Goal: Task Accomplishment & Management: Manage account settings

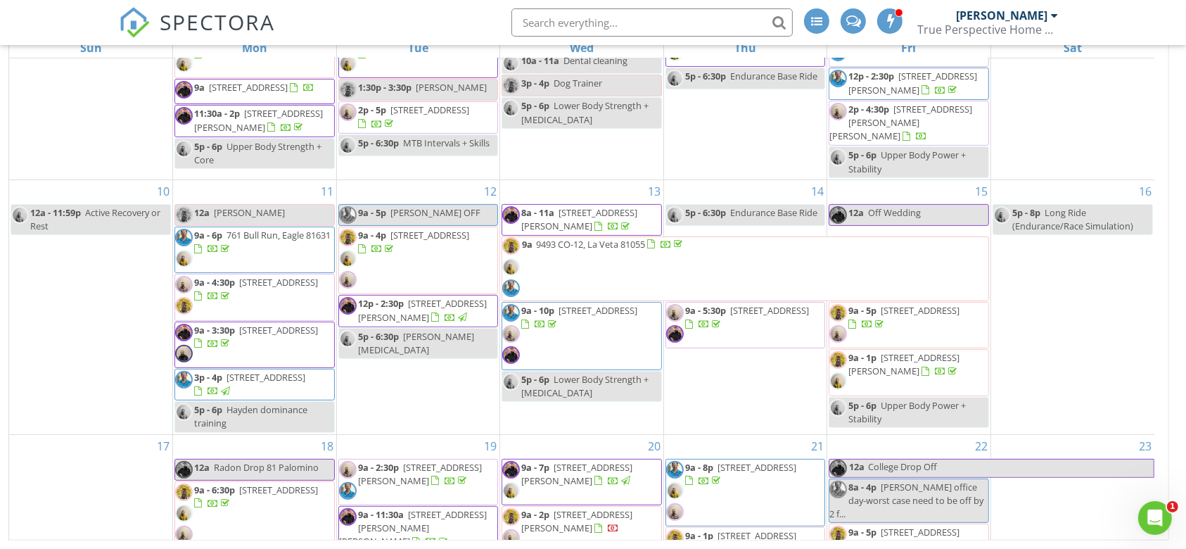
scroll to position [878, 0]
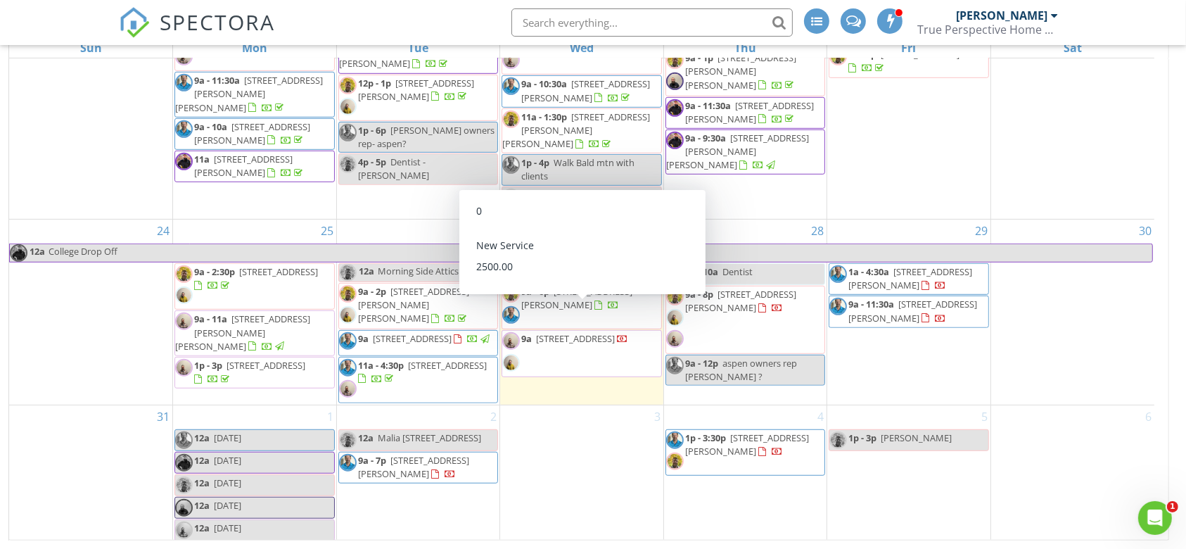
click at [567, 332] on span "510 Brush Creek Terrace, Eagle 81631" at bounding box center [575, 338] width 79 height 13
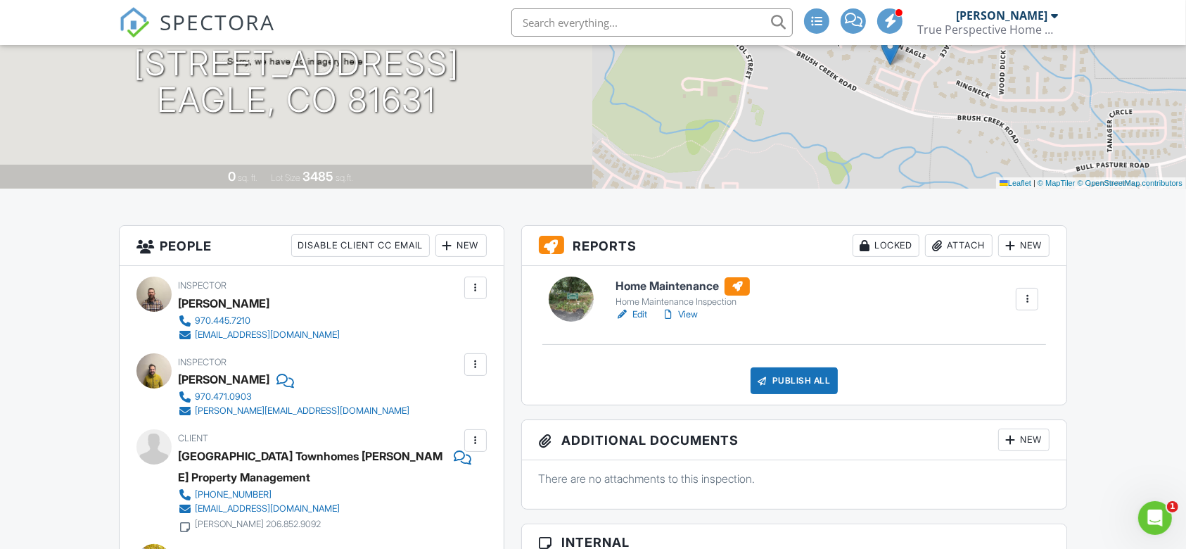
click at [638, 318] on link "Edit" at bounding box center [631, 314] width 32 height 14
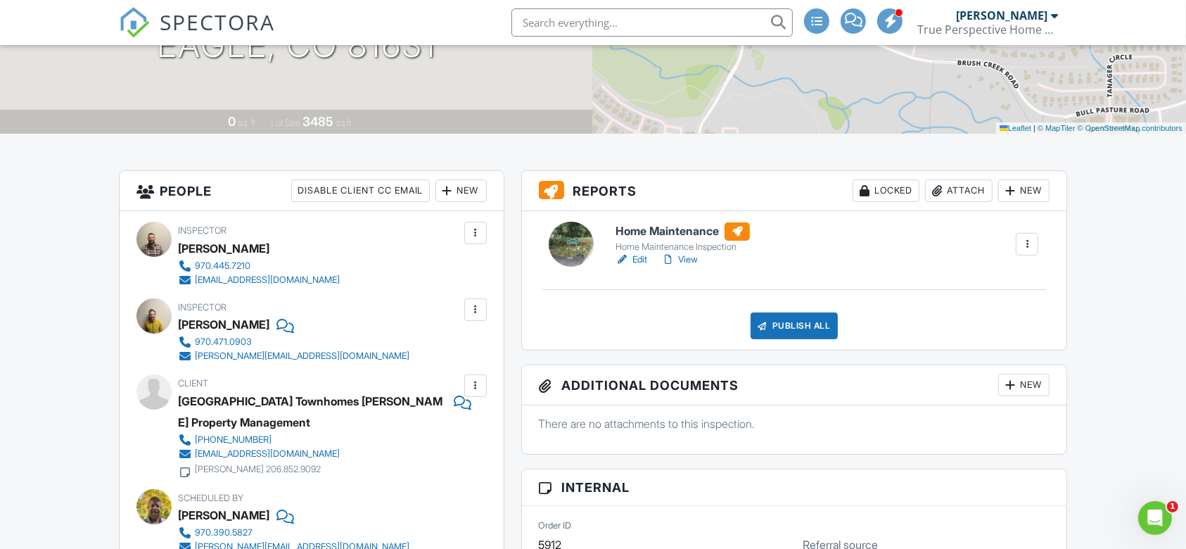
scroll to position [187, 0]
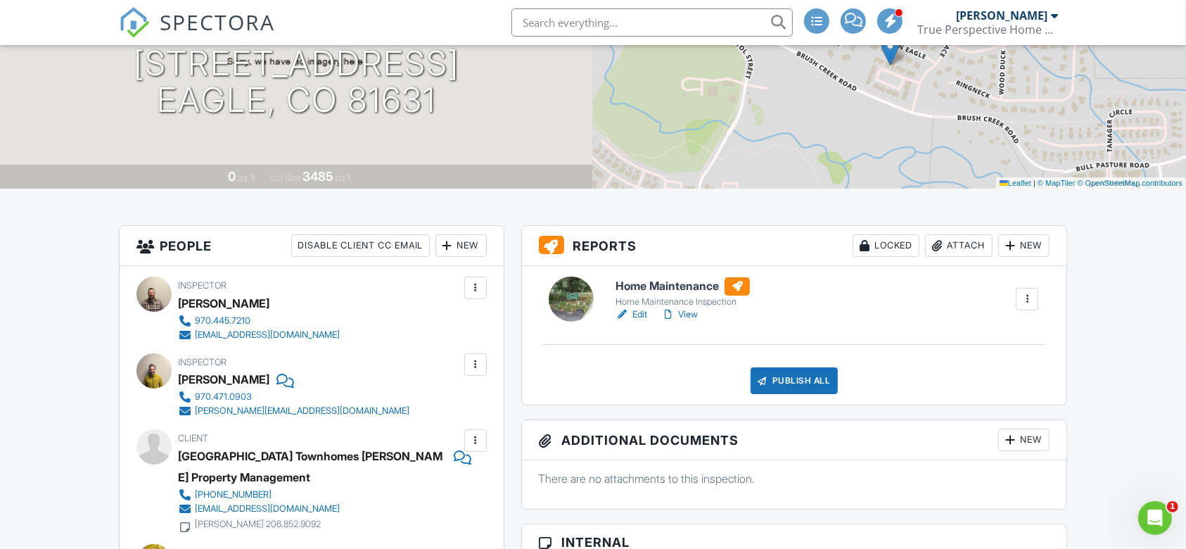
click at [695, 309] on link "View" at bounding box center [679, 314] width 37 height 14
